Goal: Contribute content

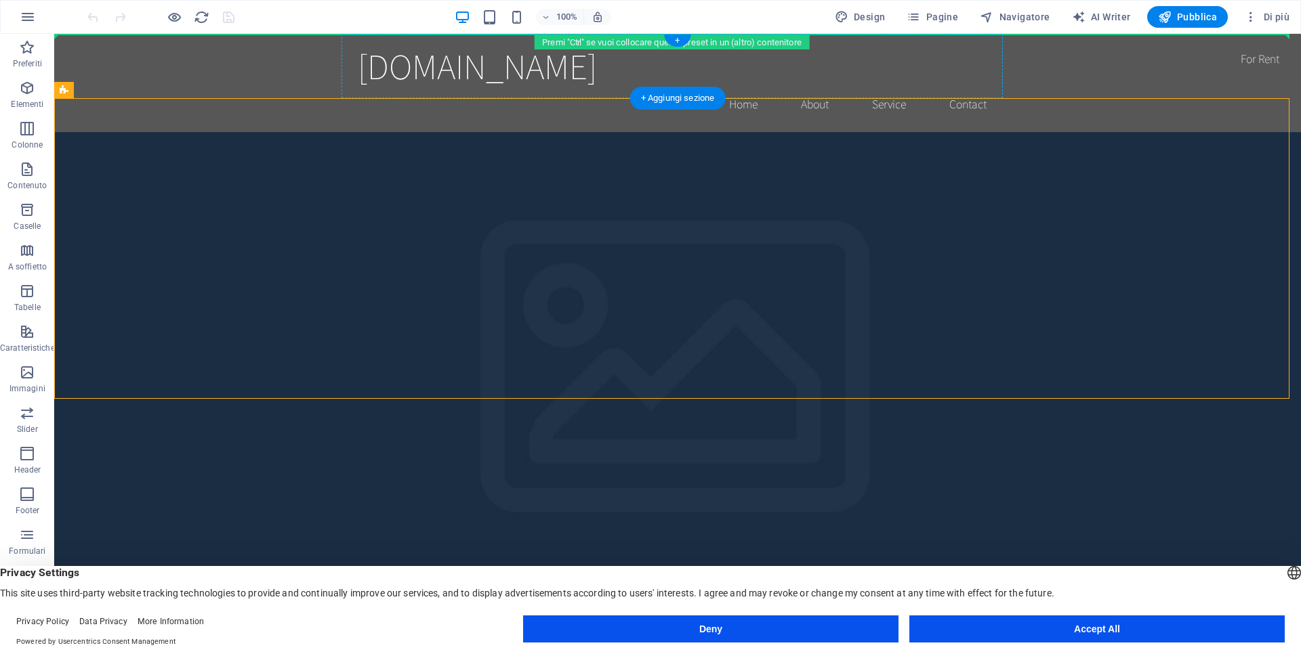
drag, startPoint x: 582, startPoint y: 66, endPoint x: 778, endPoint y: 62, distance: 196.5
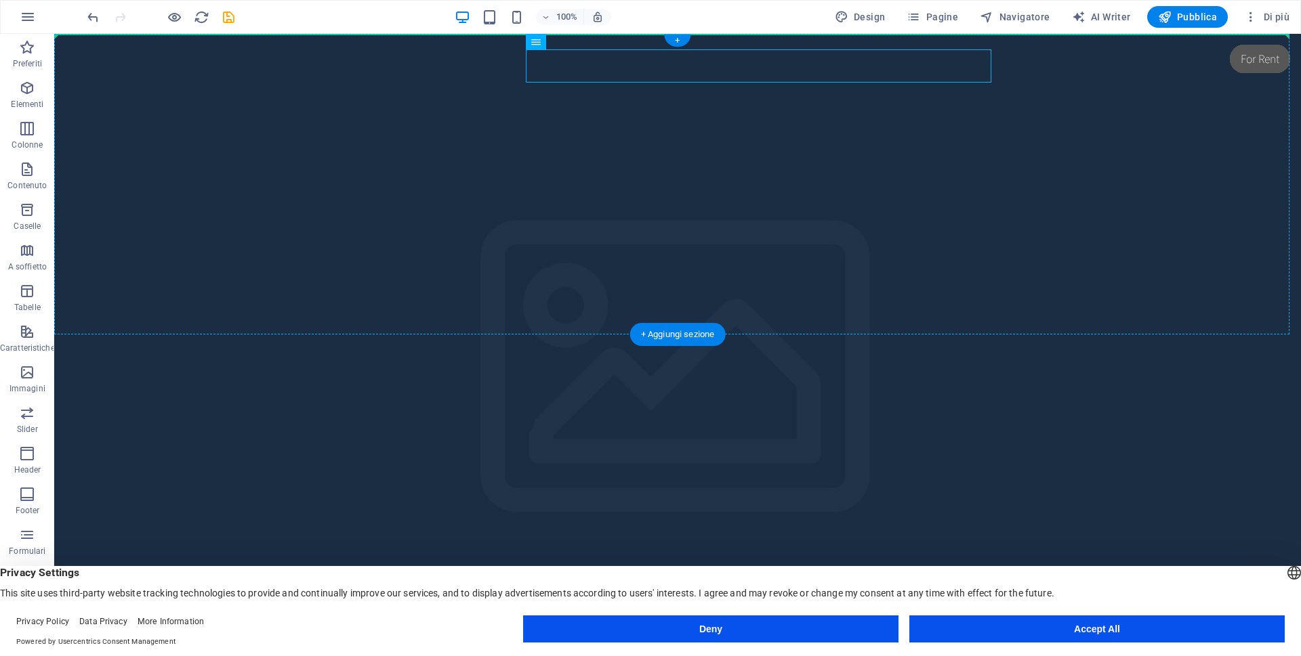
drag, startPoint x: 715, startPoint y: 62, endPoint x: 684, endPoint y: 80, distance: 36.1
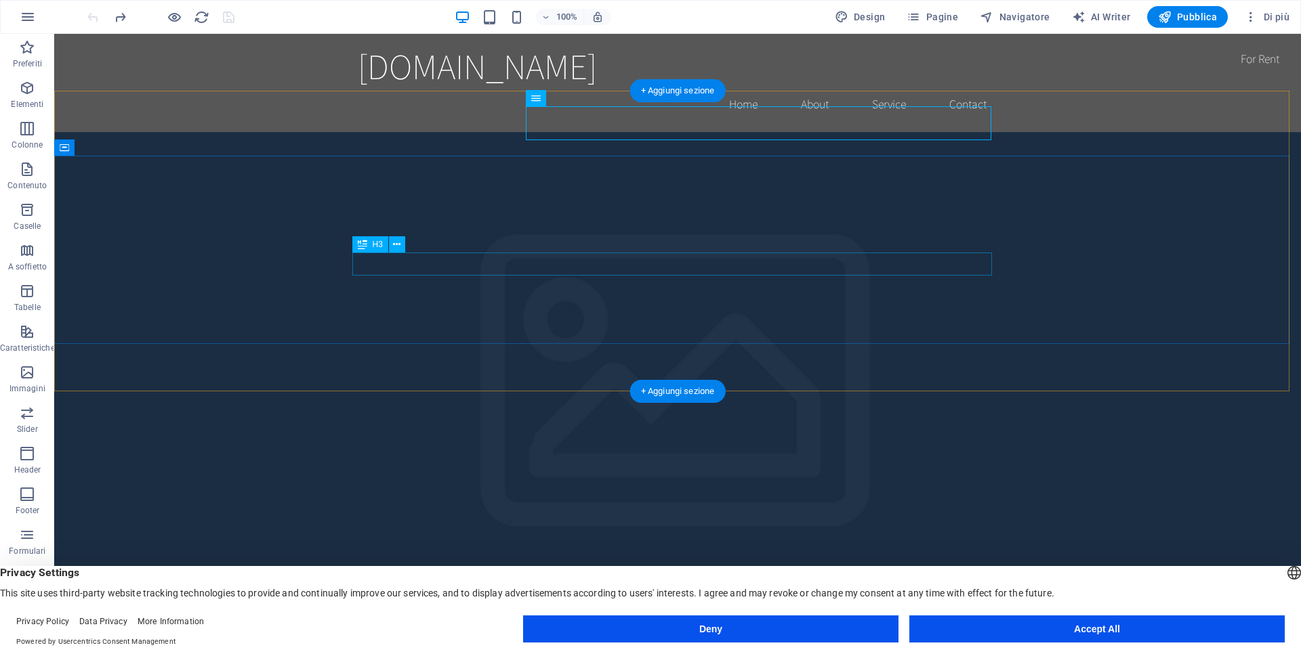
scroll to position [138, 0]
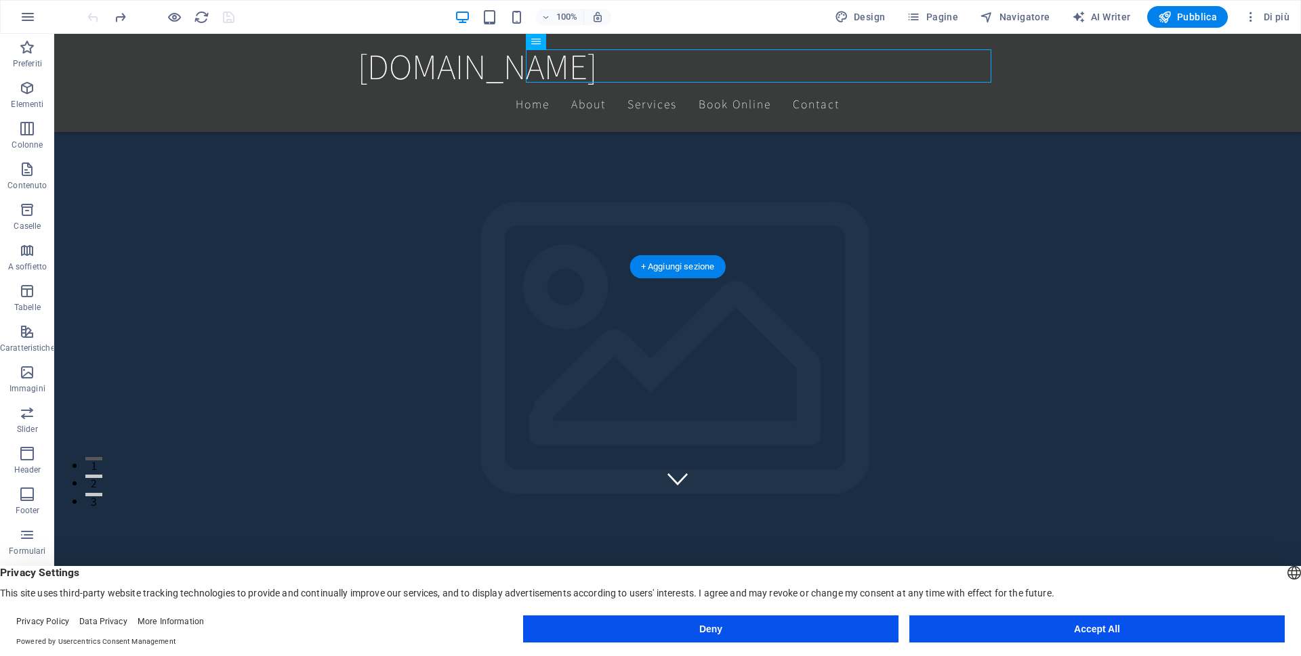
click at [694, 254] on figure at bounding box center [677, 267] width 1246 height 601
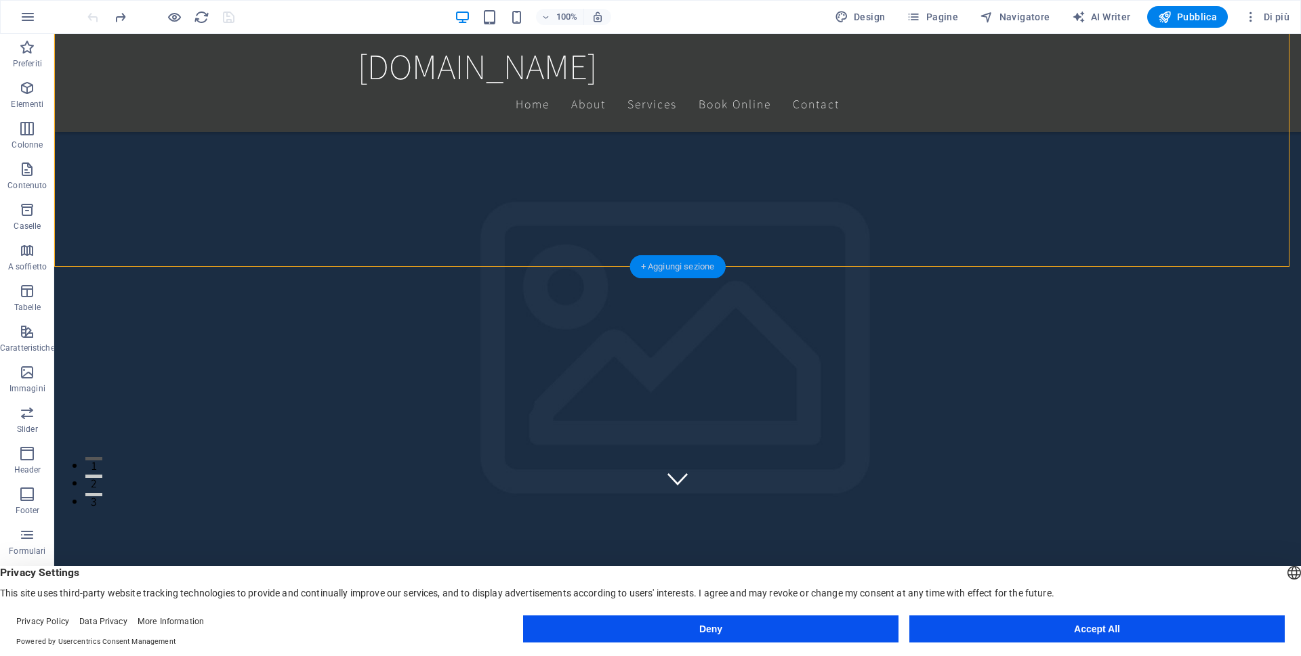
click at [682, 263] on div "+ Aggiungi sezione" at bounding box center [678, 266] width 96 height 23
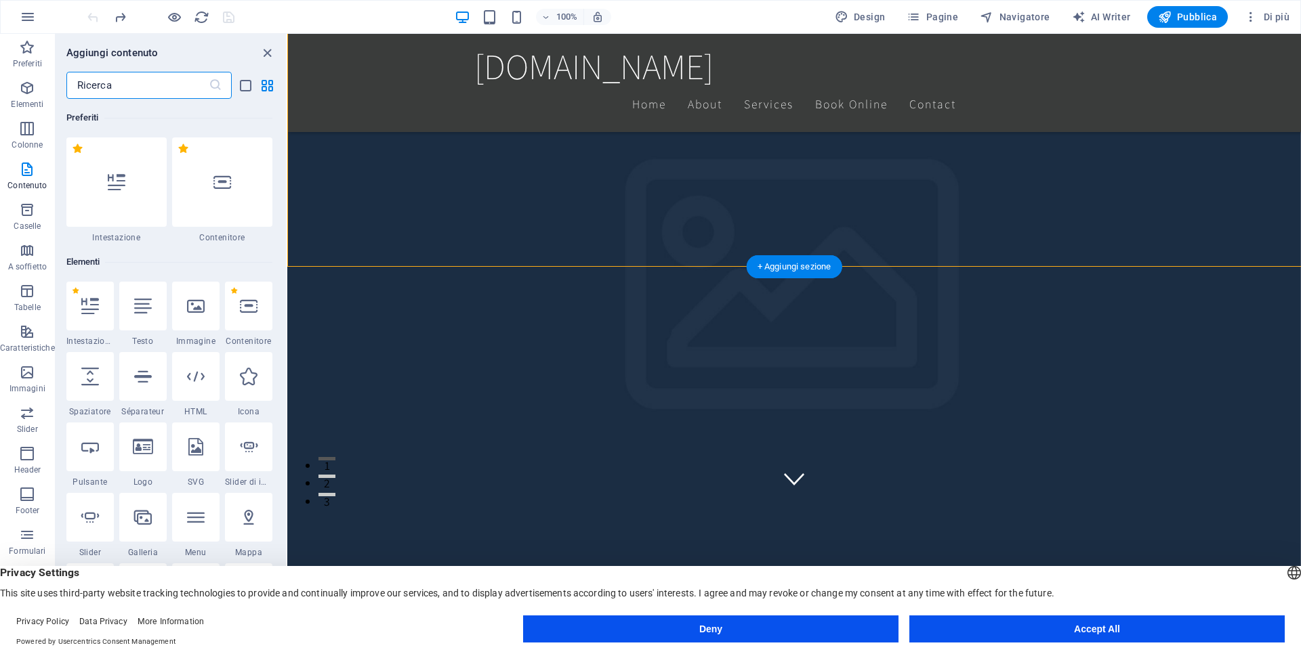
scroll to position [2370, 0]
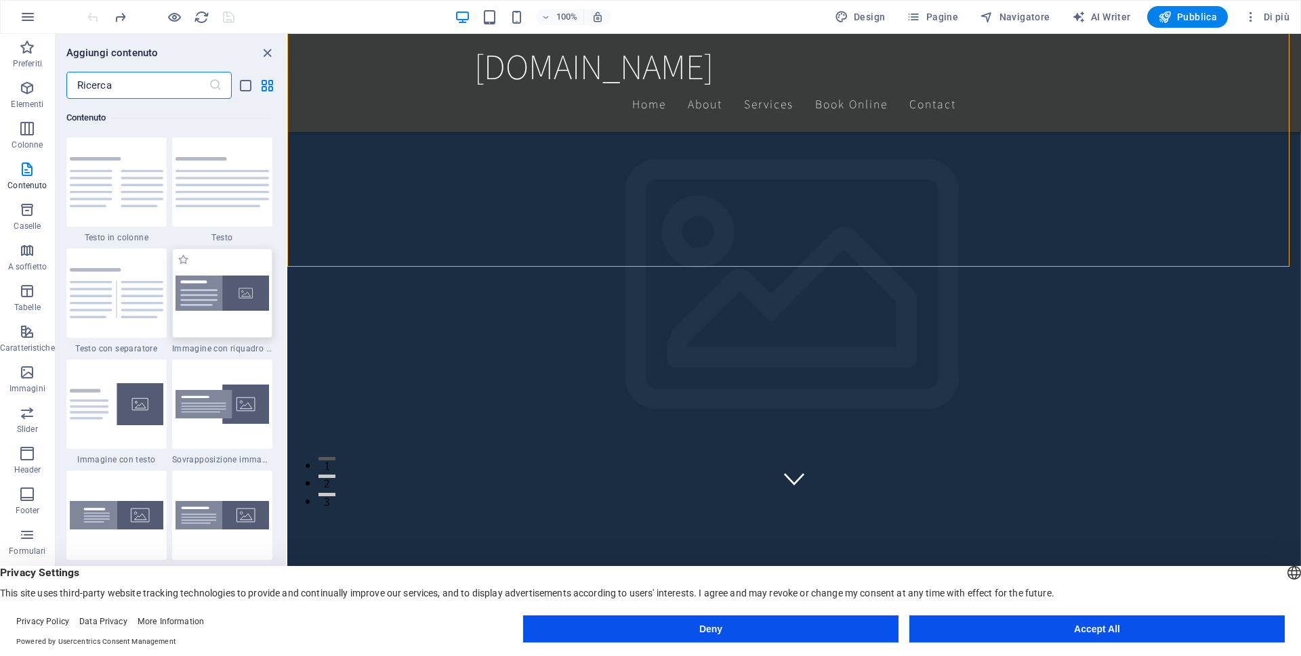
click at [237, 295] on img at bounding box center [221, 294] width 93 height 36
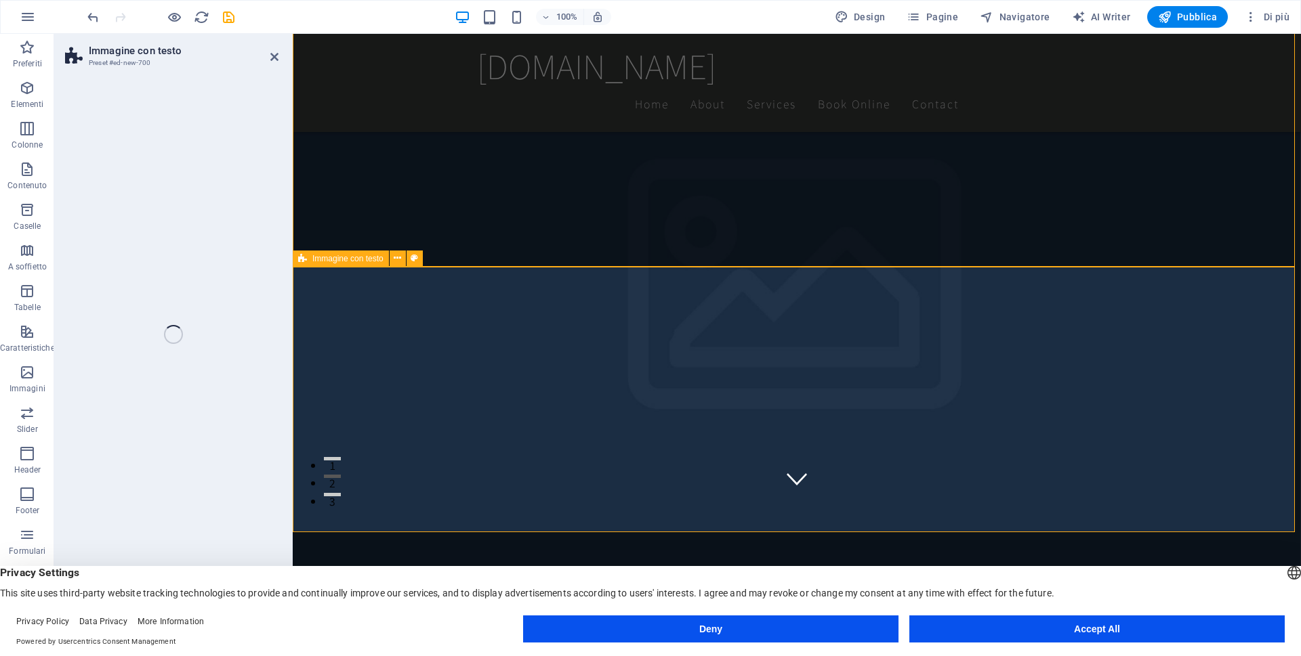
select select "rem"
select select "px"
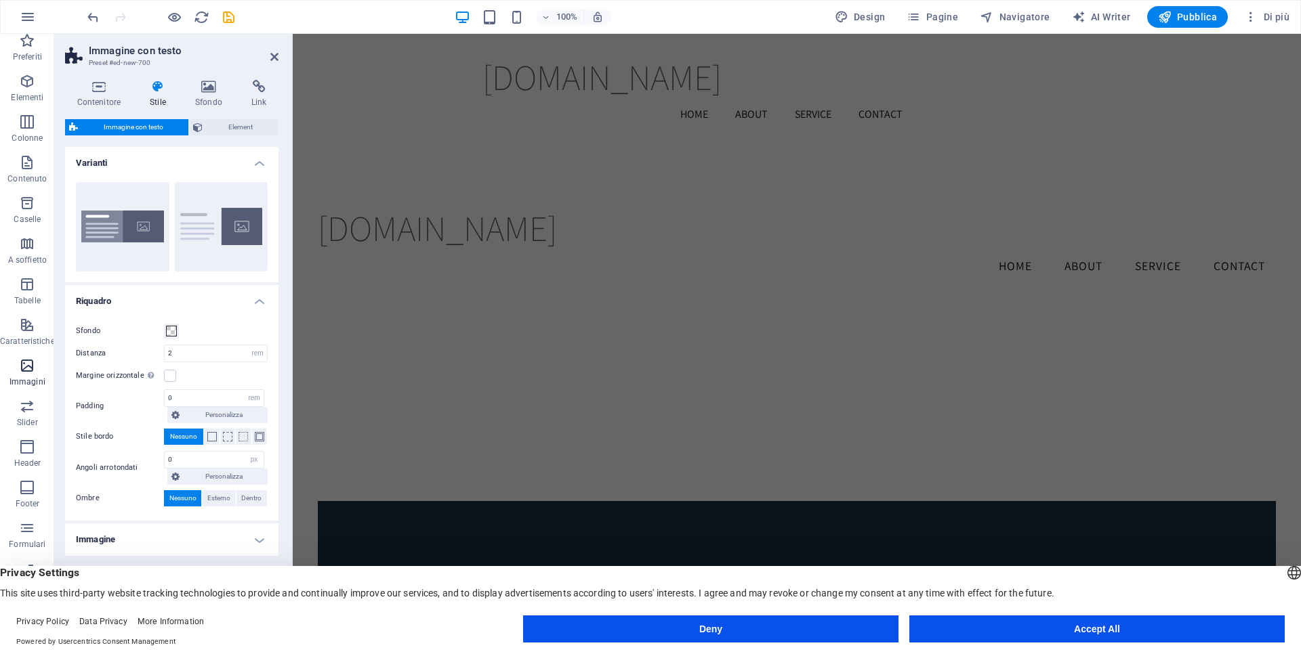
scroll to position [9, 0]
click at [12, 530] on span "Formulari" at bounding box center [27, 534] width 55 height 33
click at [25, 529] on icon "button" at bounding box center [27, 526] width 16 height 16
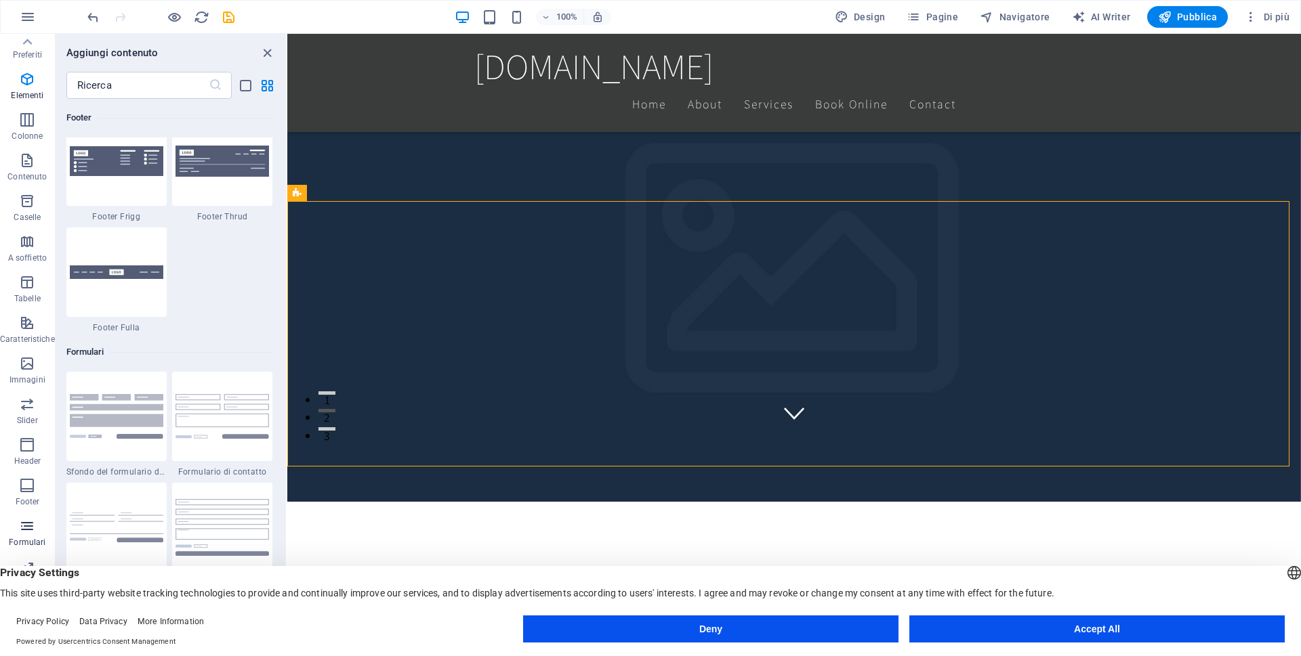
scroll to position [9890, 0]
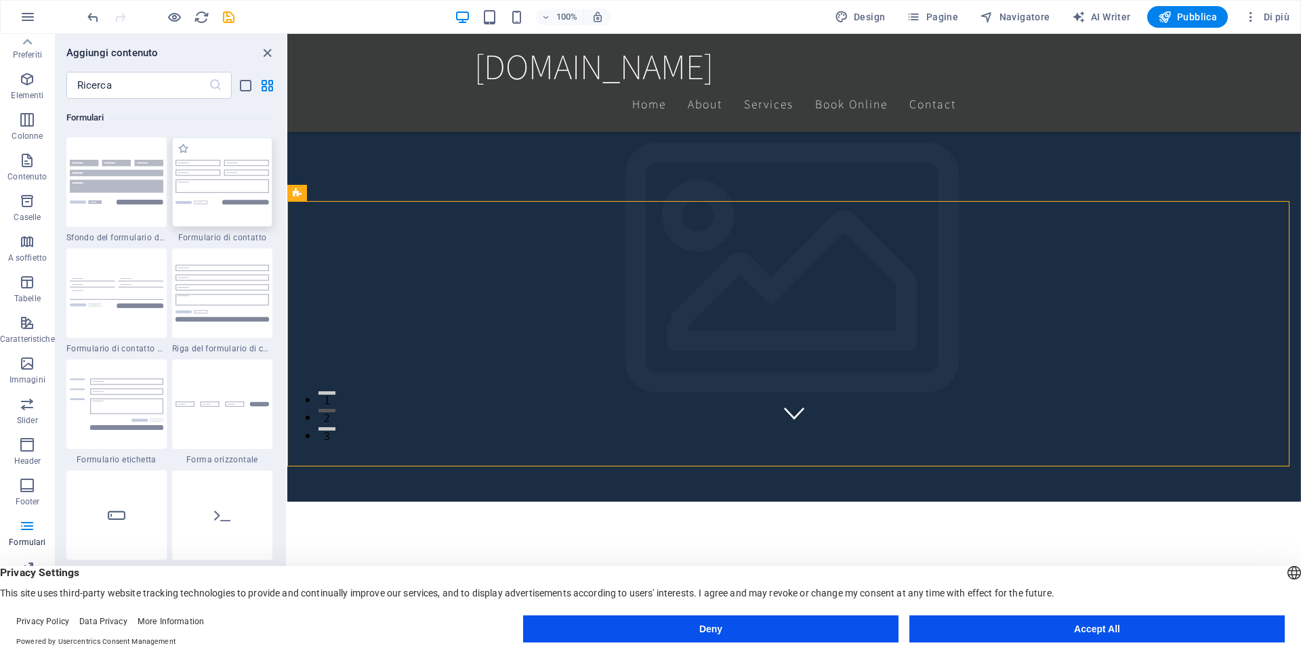
click at [224, 194] on img at bounding box center [221, 182] width 93 height 45
click at [287, 187] on div "Trascina qui per sostituire il contenuto esistente. Premi “Ctrl” se vuoi creare…" at bounding box center [793, 334] width 1013 height 601
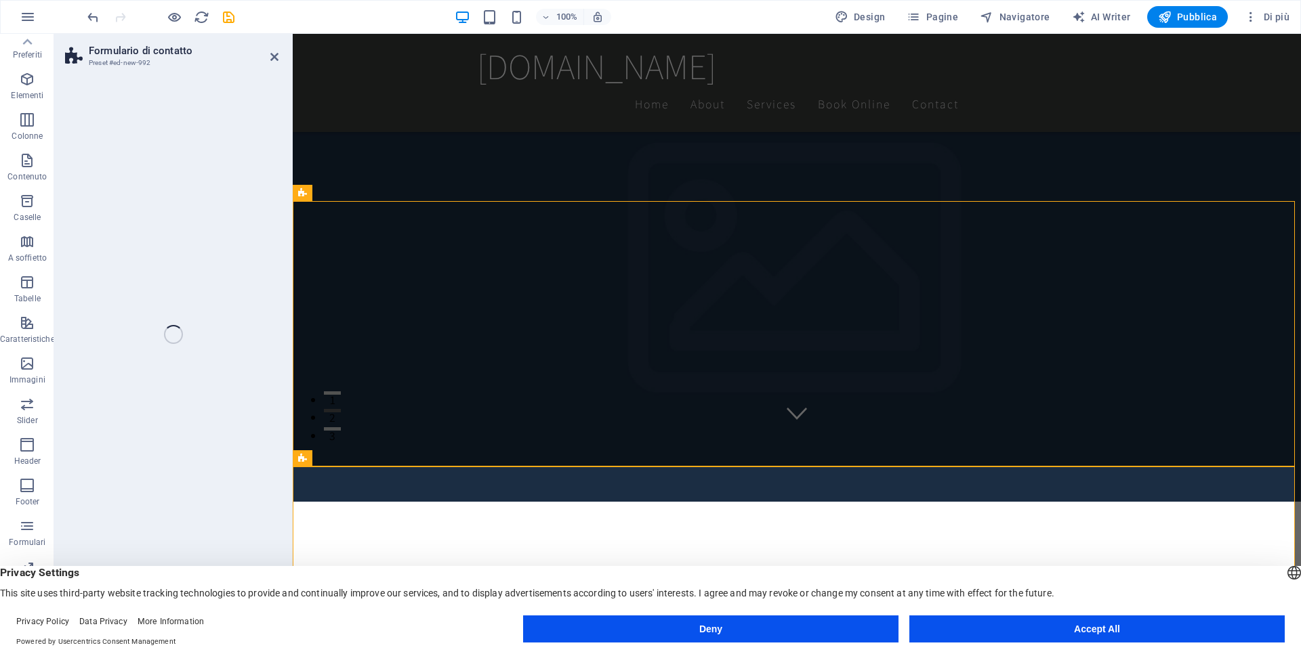
scroll to position [9, 0]
drag, startPoint x: 551, startPoint y: 248, endPoint x: 573, endPoint y: 342, distance: 96.8
select select "rem"
select select "preset-contact-form-v3-default"
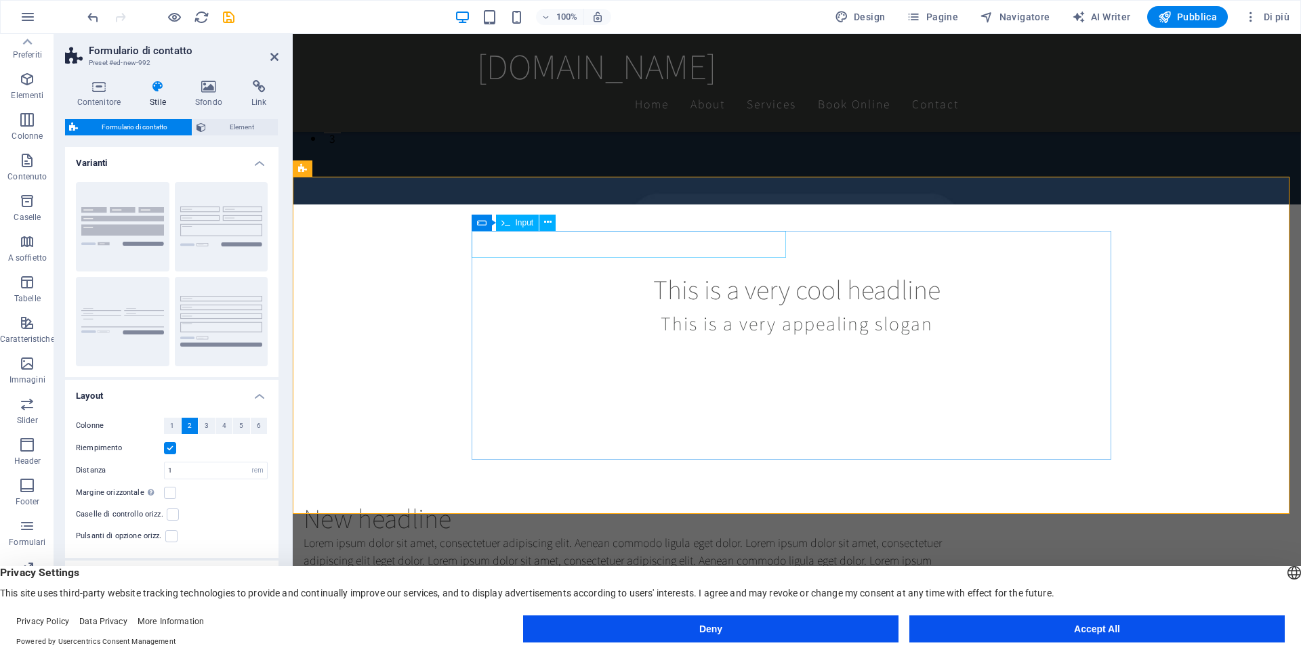
scroll to position [480, 0]
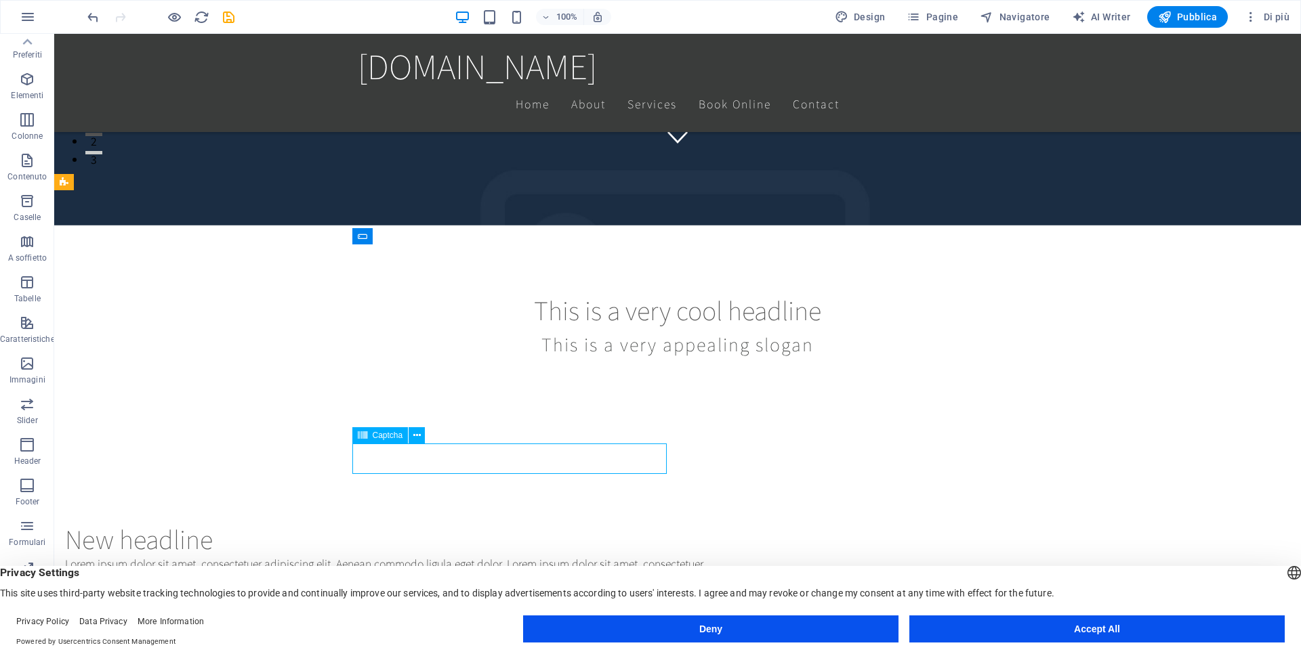
drag, startPoint x: 268, startPoint y: 457, endPoint x: 527, endPoint y: 457, distance: 259.4
click at [364, 433] on icon at bounding box center [362, 435] width 9 height 16
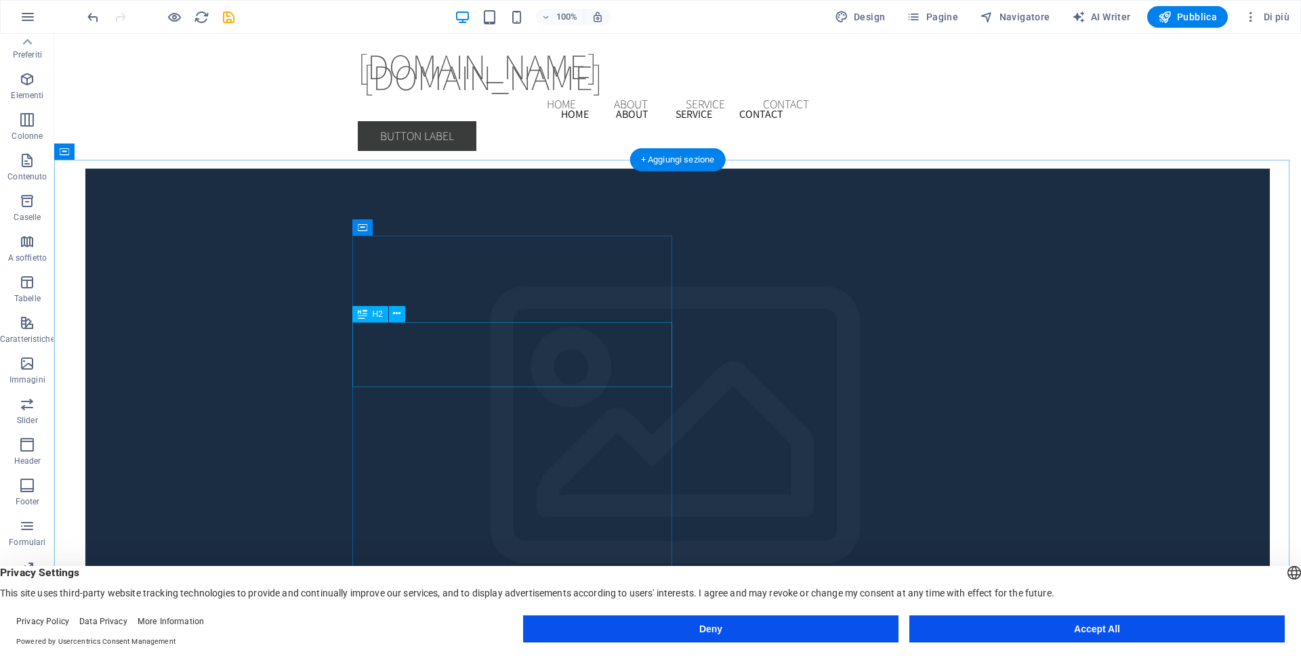
scroll to position [3797, 0]
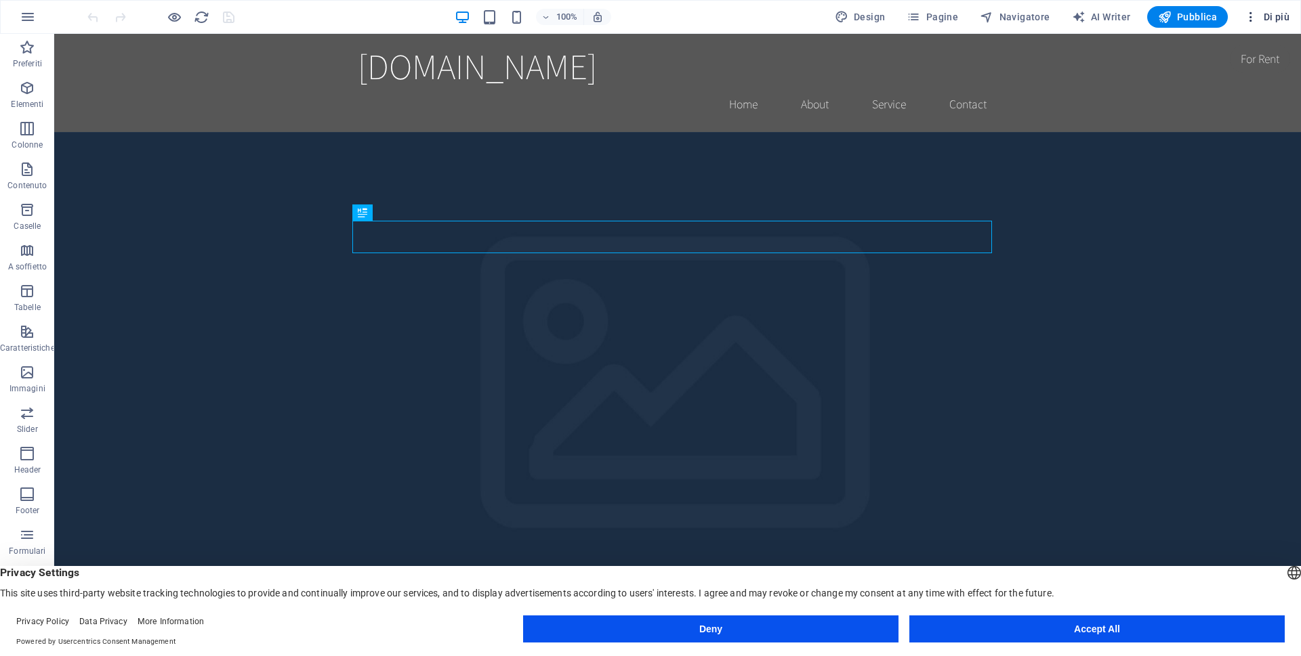
click at [1250, 18] on icon "button" at bounding box center [1251, 17] width 14 height 14
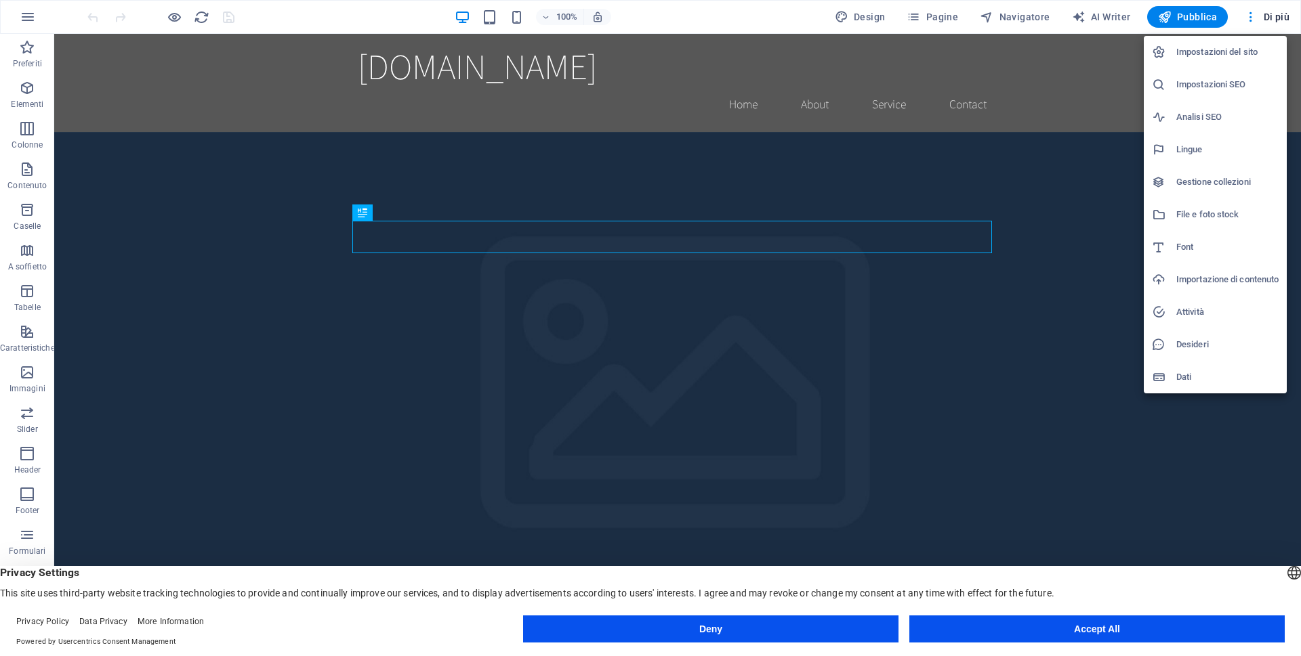
click at [22, 18] on div at bounding box center [650, 328] width 1301 height 656
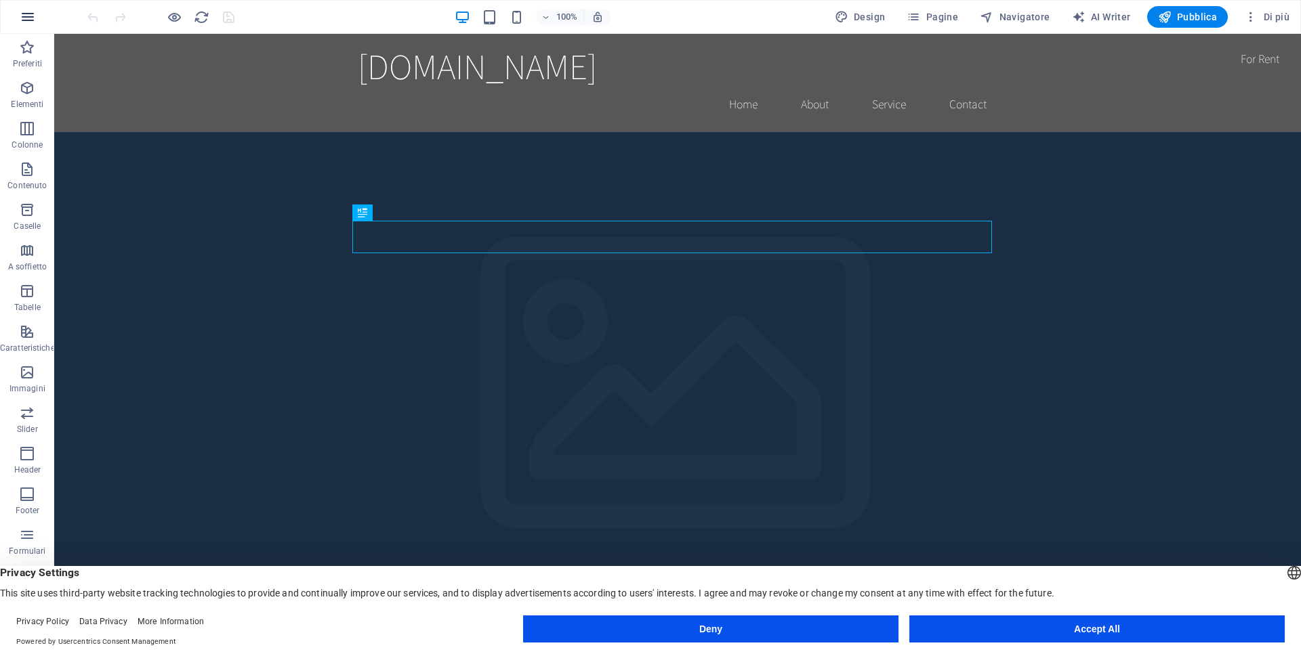
click at [26, 16] on icon "button" at bounding box center [28, 17] width 16 height 16
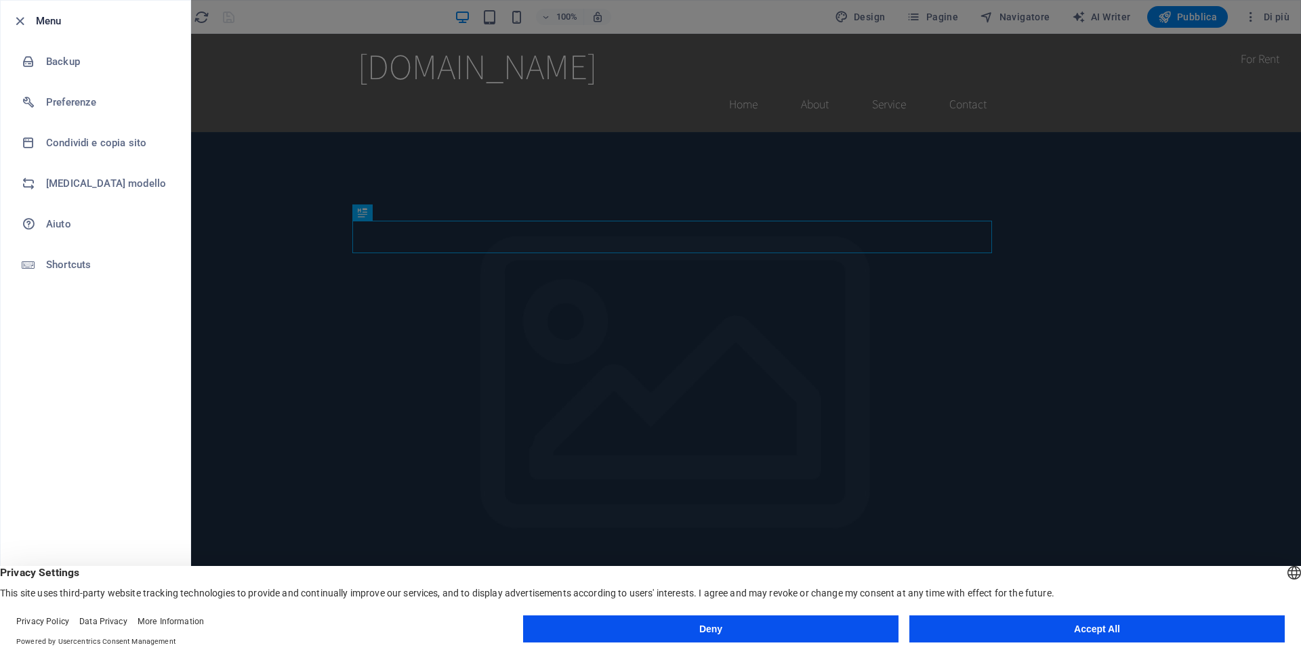
click at [1087, 637] on button "Accept All" at bounding box center [1096, 629] width 375 height 27
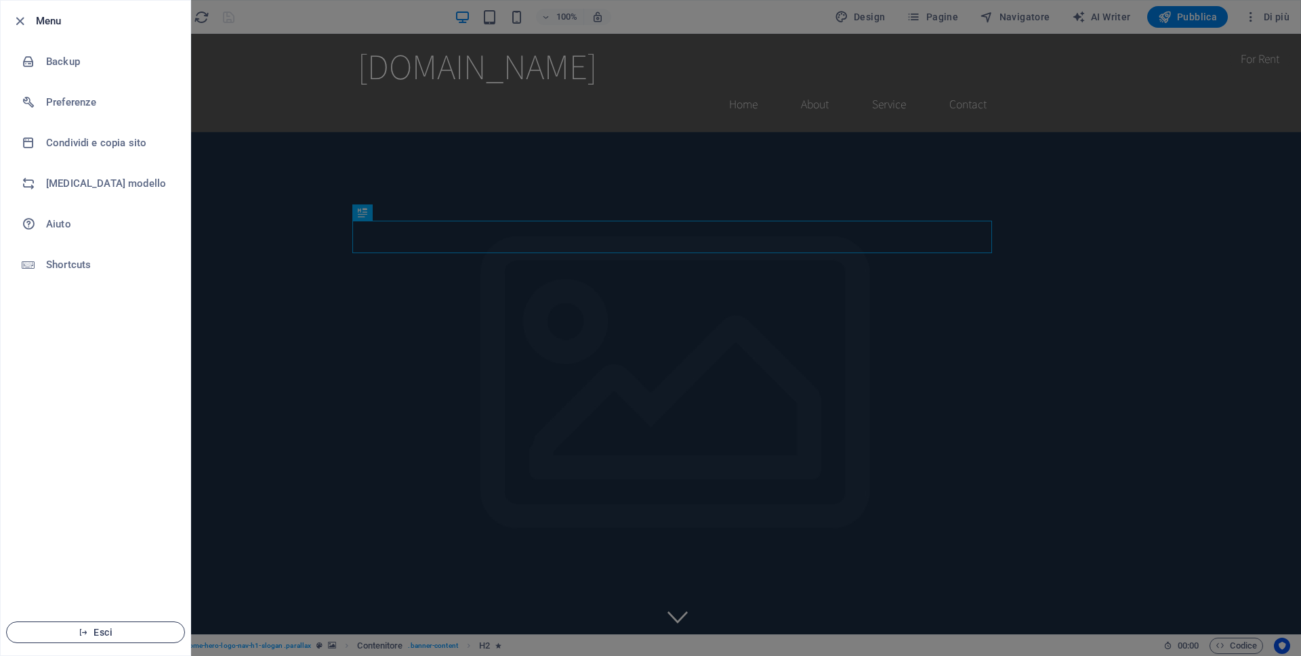
click at [117, 629] on span "Esci" at bounding box center [96, 632] width 156 height 11
